Goal: Transaction & Acquisition: Purchase product/service

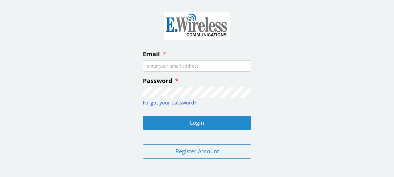
type input "[EMAIL_ADDRESS][DOMAIN_NAME]"
click at [199, 123] on button "Login" at bounding box center [197, 123] width 108 height 14
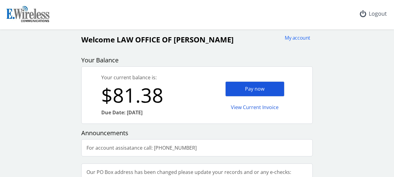
click at [249, 86] on div "Pay now" at bounding box center [254, 89] width 59 height 15
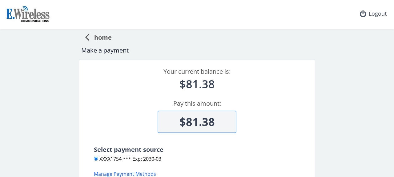
scroll to position [31, 0]
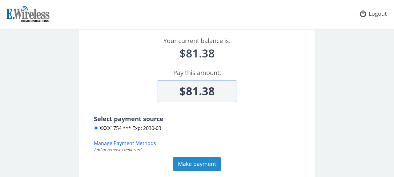
click at [191, 166] on button "Make payment" at bounding box center [197, 165] width 48 height 14
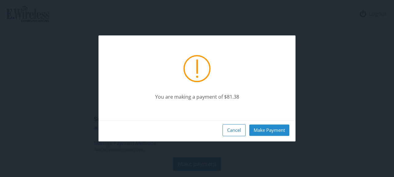
click at [263, 132] on button "Make Payment" at bounding box center [269, 130] width 40 height 11
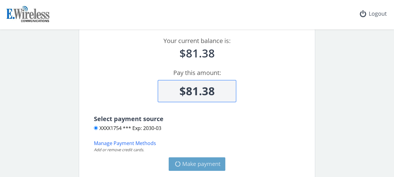
type input "$0"
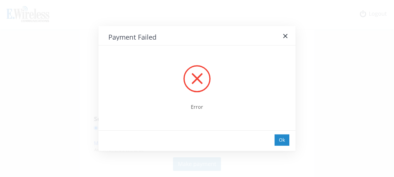
click at [284, 140] on div "Ok" at bounding box center [282, 140] width 15 height 11
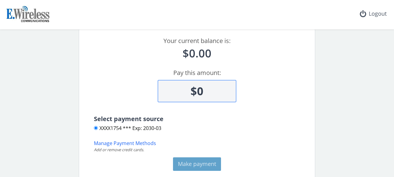
drag, startPoint x: 376, startPoint y: 14, endPoint x: 255, endPoint y: 19, distance: 121.1
click at [375, 14] on div "Logout" at bounding box center [373, 14] width 37 height 28
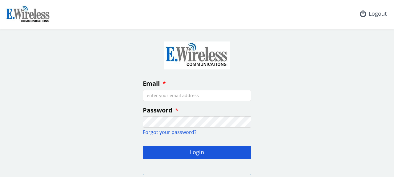
type input "[EMAIL_ADDRESS][DOMAIN_NAME]"
